Goal: Ask a question

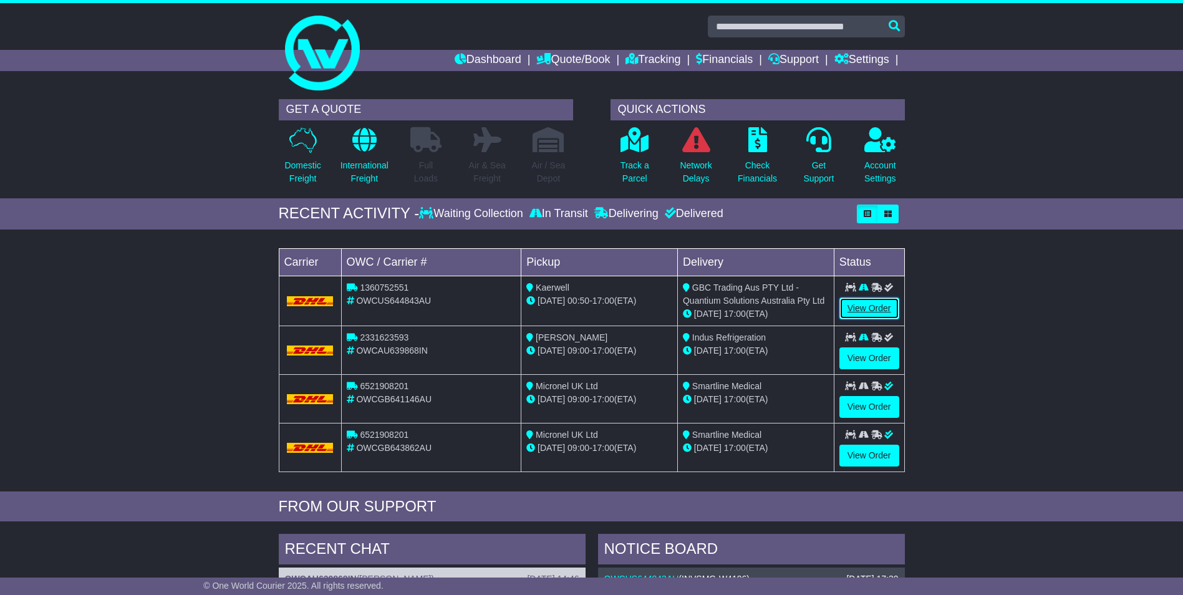
click at [870, 308] on link "View Order" at bounding box center [870, 309] width 60 height 22
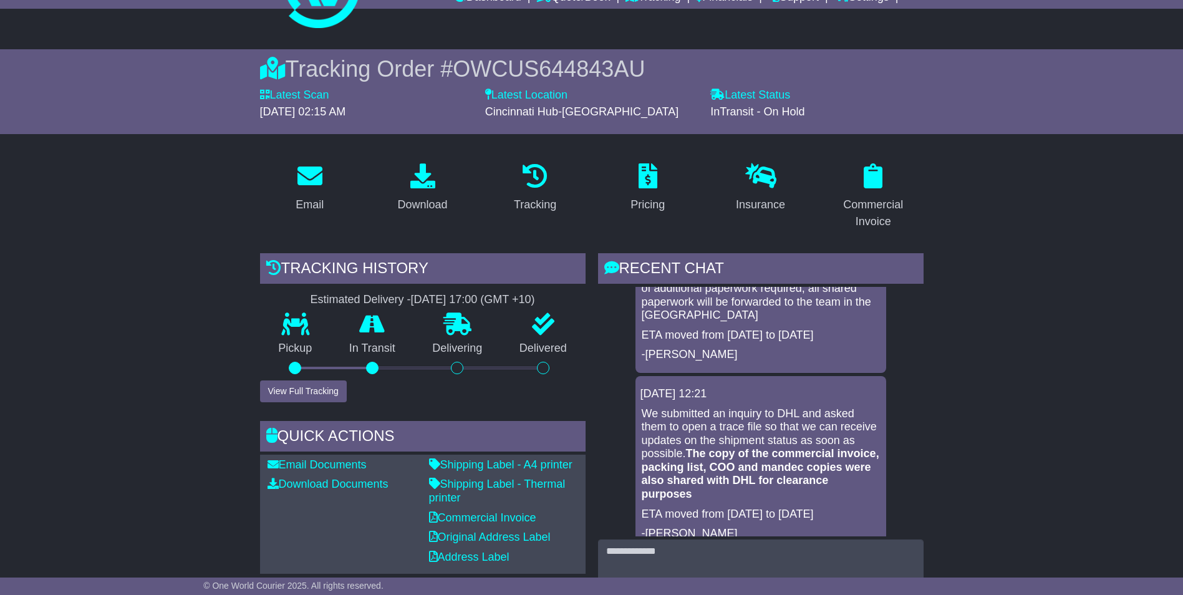
scroll to position [250, 0]
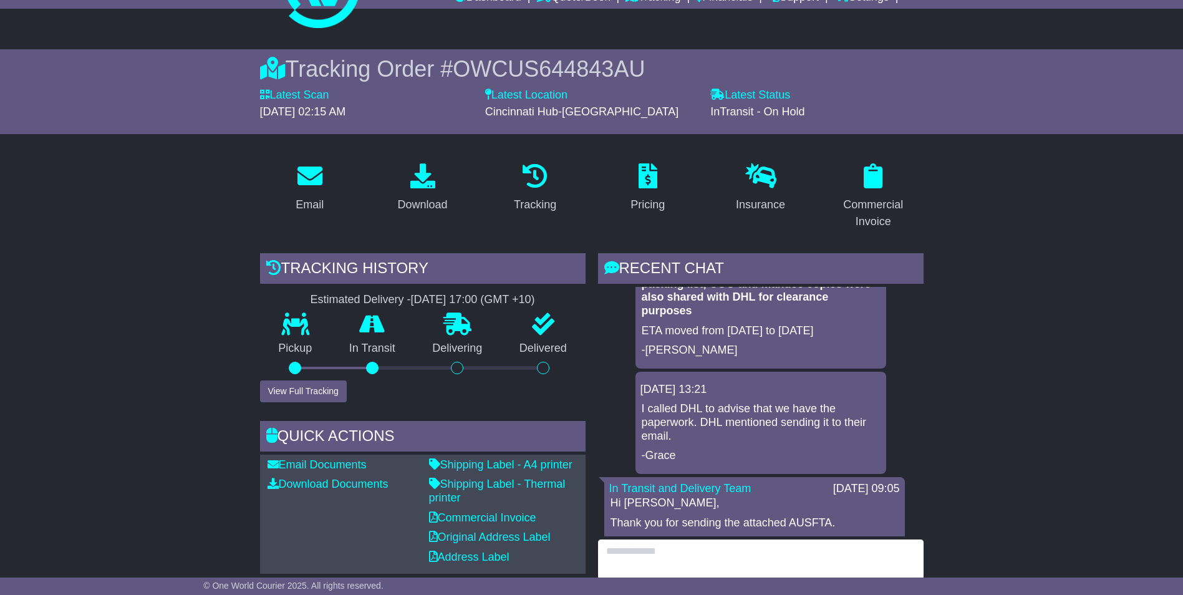
click at [636, 556] on textarea at bounding box center [761, 567] width 326 height 54
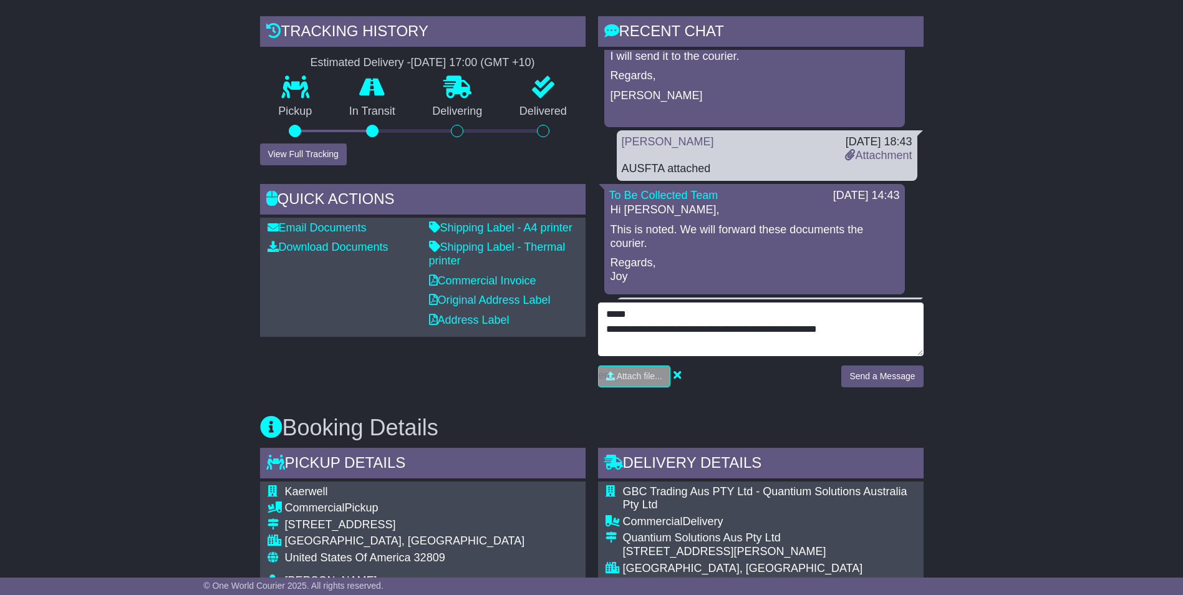
scroll to position [374, 0]
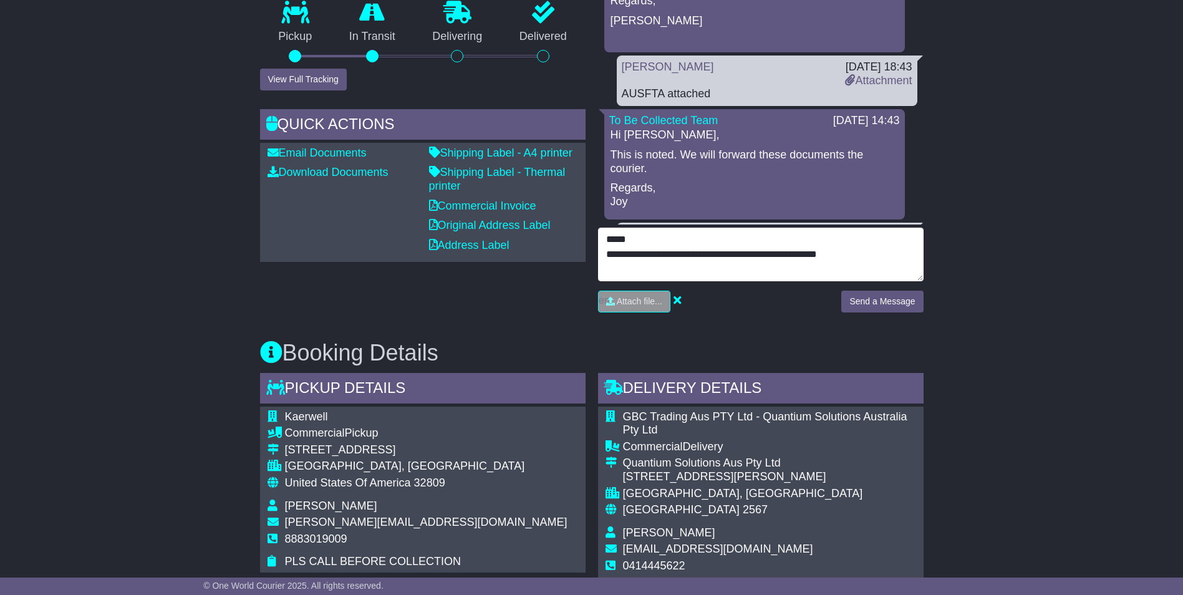
type textarea "**********"
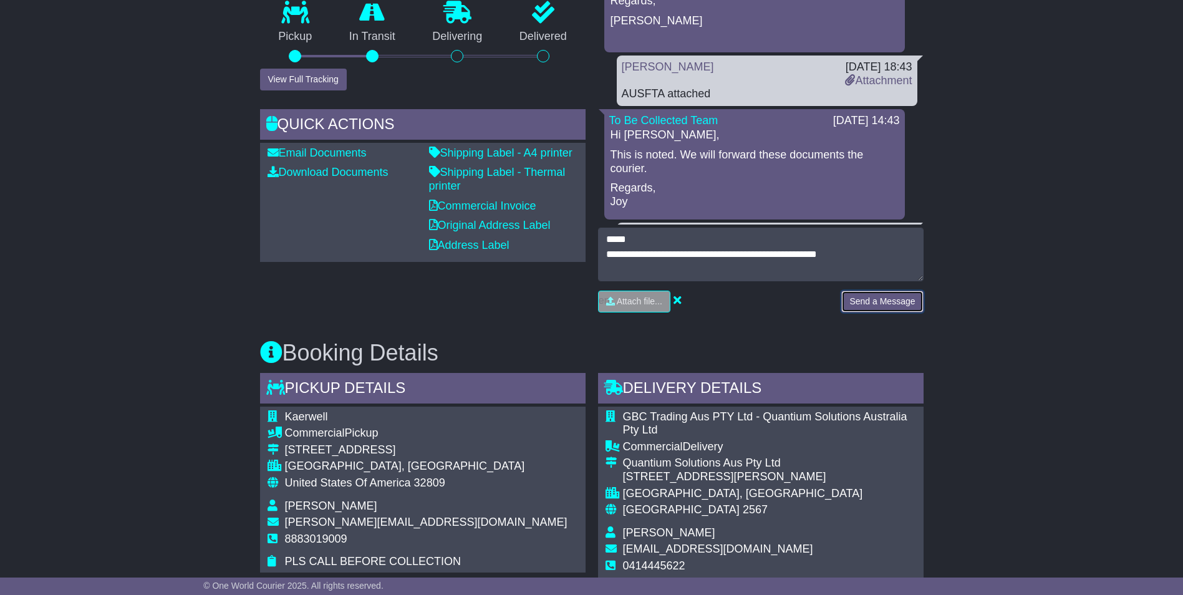
click at [894, 300] on button "Send a Message" at bounding box center [882, 302] width 82 height 22
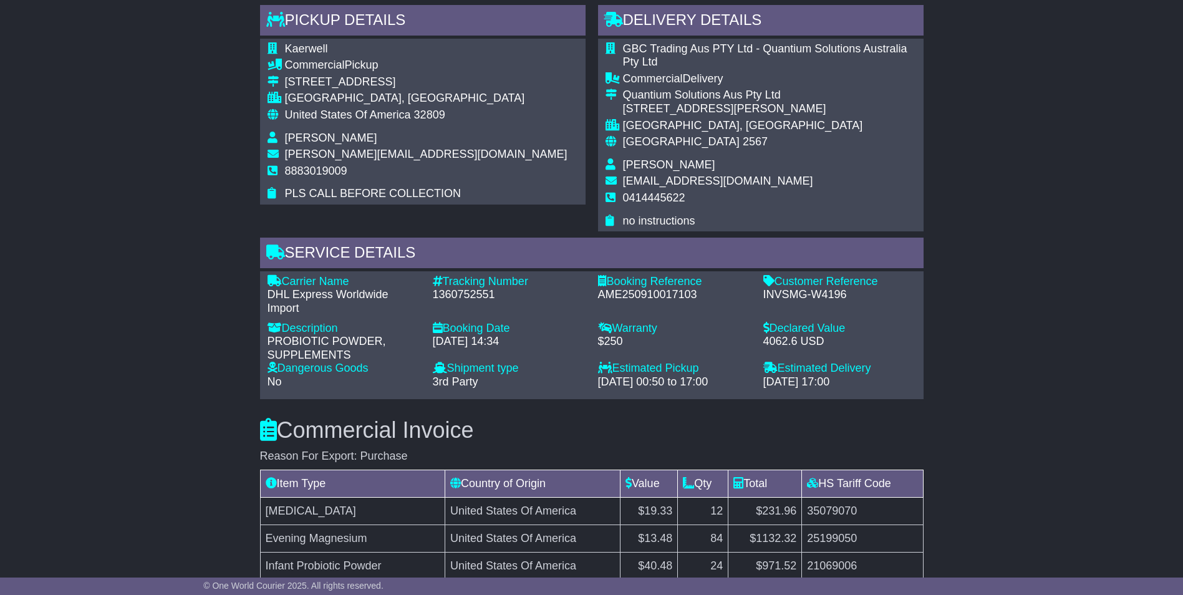
scroll to position [749, 0]
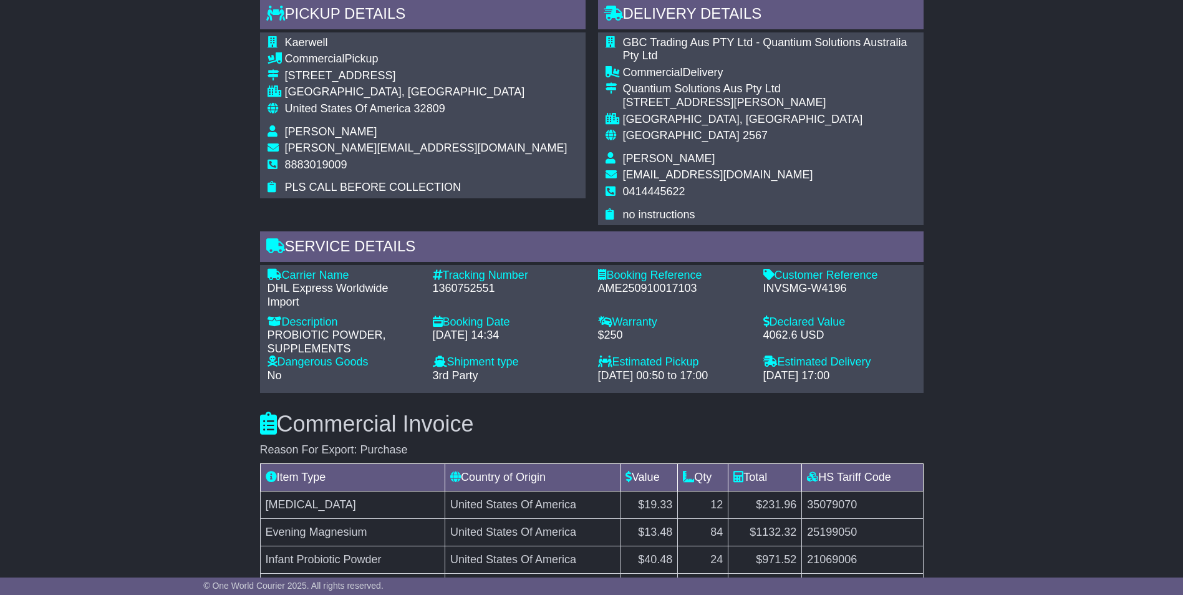
click at [463, 284] on div "1360752551" at bounding box center [509, 289] width 153 height 14
copy div "1360752551"
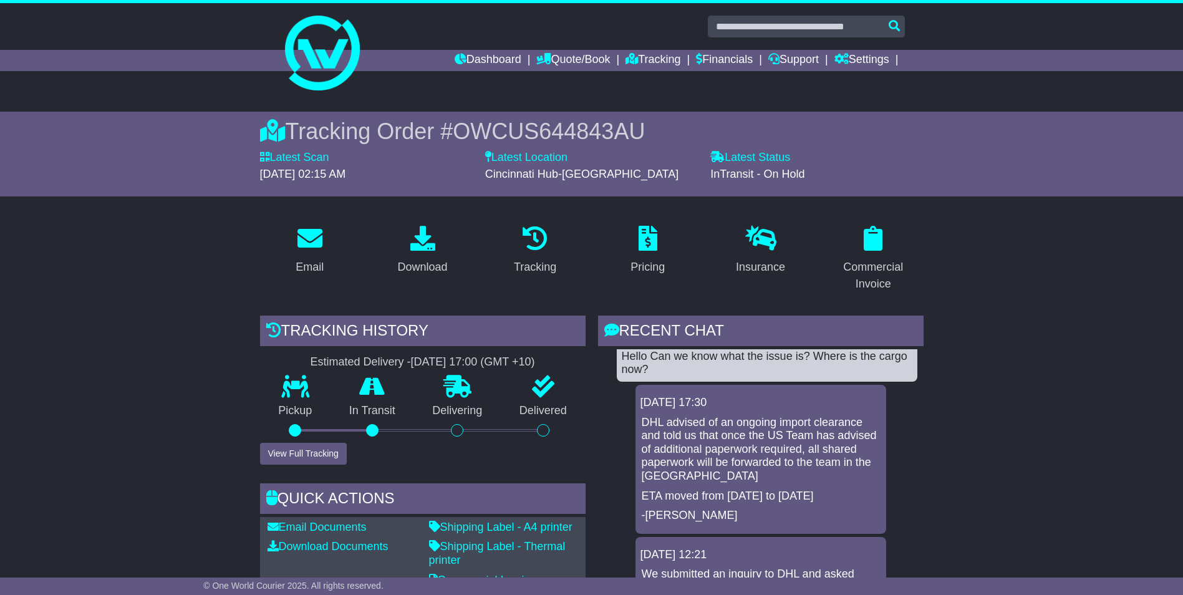
scroll to position [0, 0]
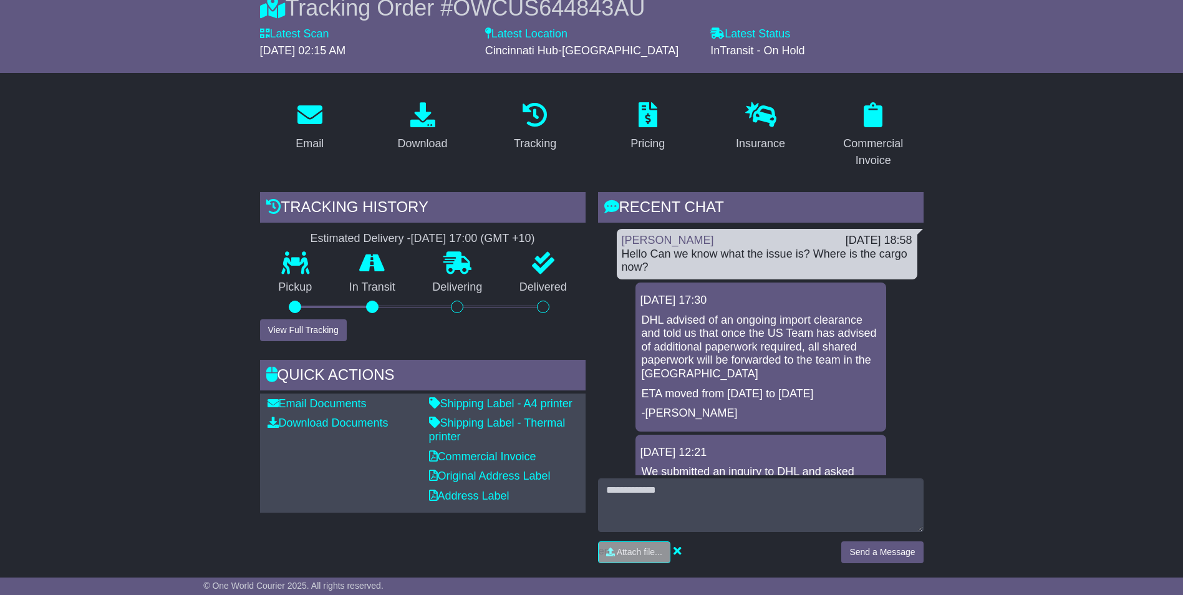
scroll to position [125, 0]
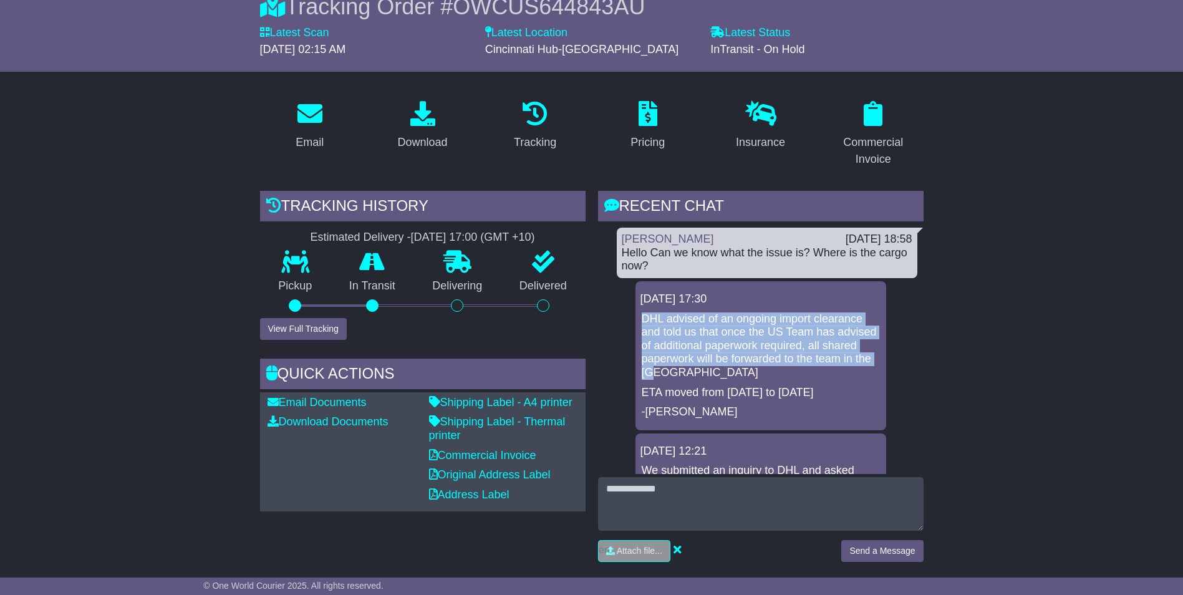
drag, startPoint x: 641, startPoint y: 319, endPoint x: 731, endPoint y: 372, distance: 104.8
click at [731, 372] on div "DHL advised of an ongoing import clearance and told us that once the US Team ha…" at bounding box center [761, 366] width 241 height 107
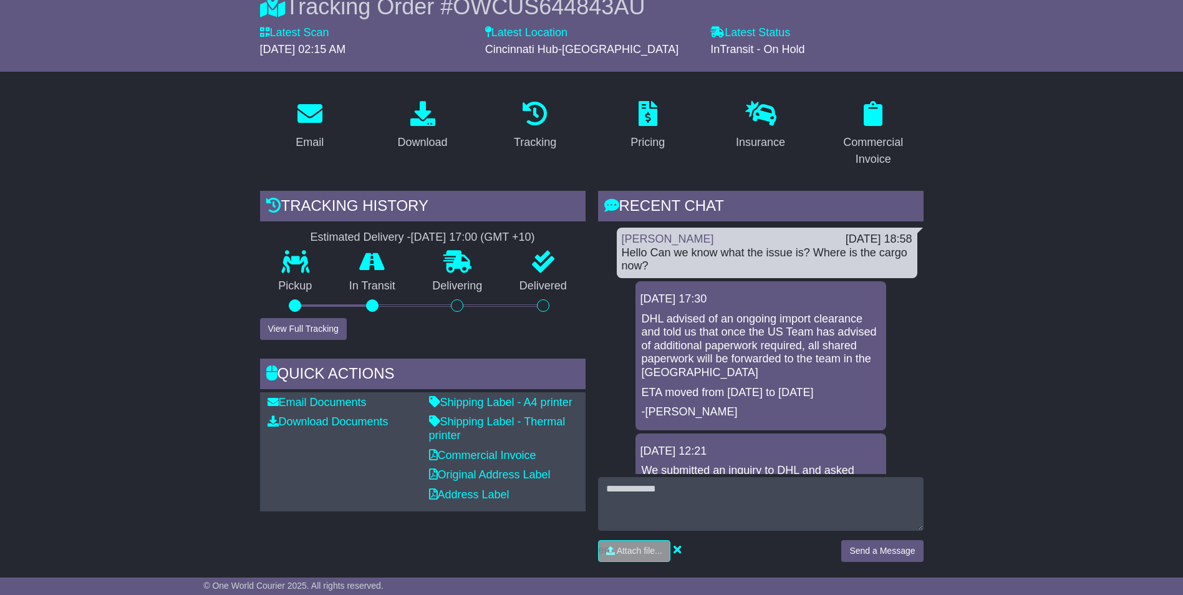
click at [815, 397] on p "ETA moved from [DATE] to [DATE]" at bounding box center [761, 393] width 238 height 14
drag, startPoint x: 827, startPoint y: 392, endPoint x: 629, endPoint y: 308, distance: 215.5
copy div "DHL advised of an ongoing import clearance and told us that once the US Team ha…"
